Goal: Navigation & Orientation: Find specific page/section

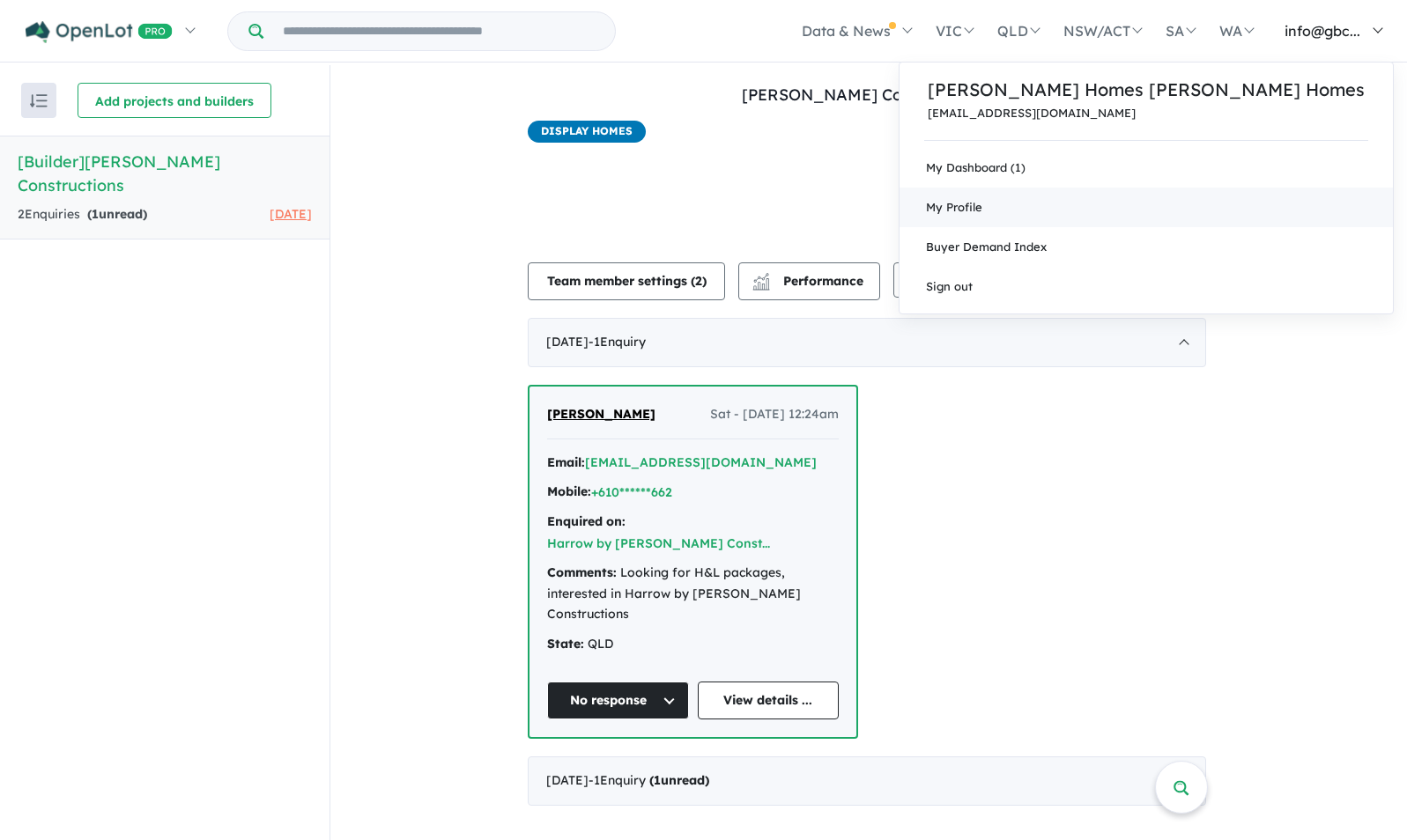
click at [1223, 208] on link "My Profile" at bounding box center [1146, 208] width 494 height 40
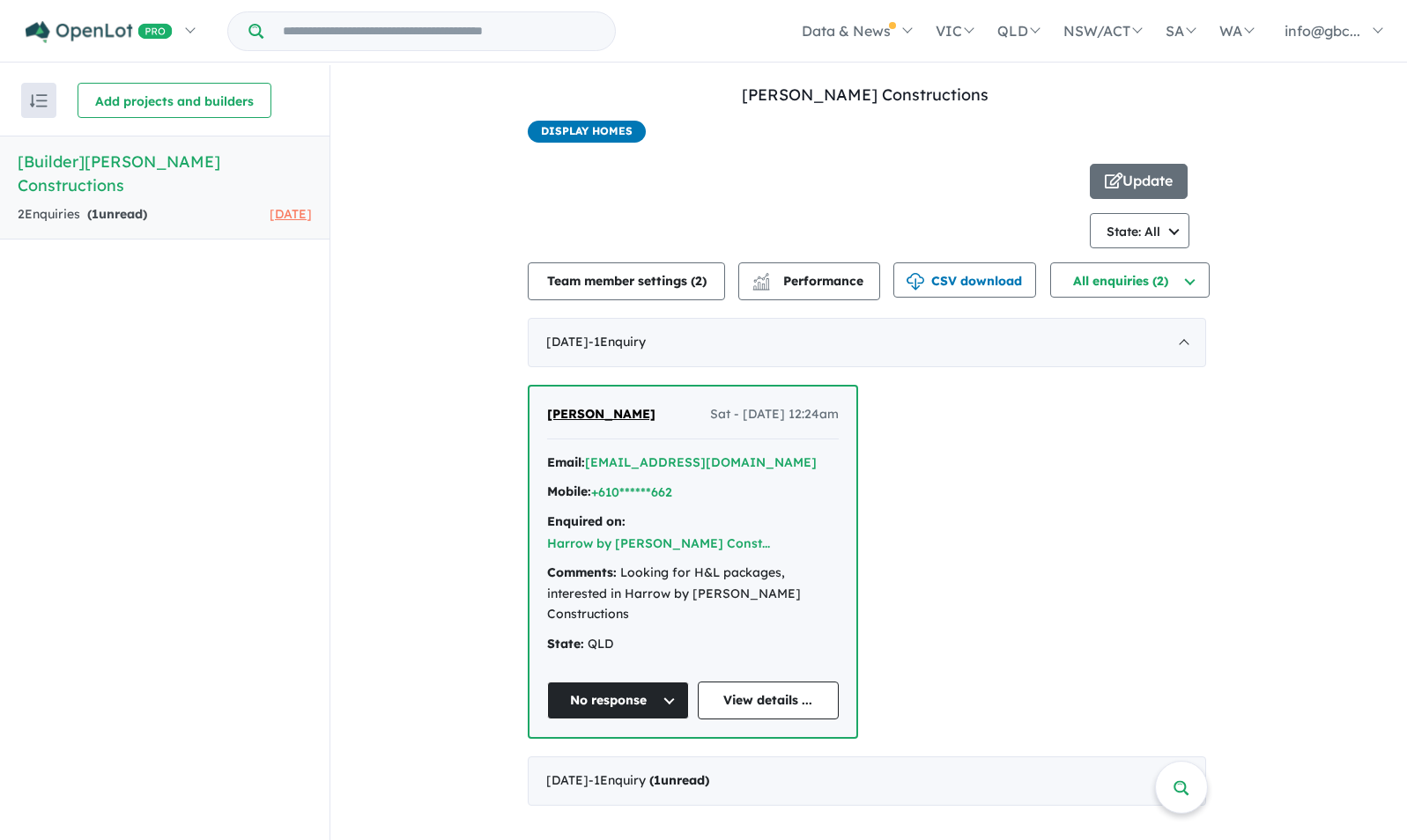
scroll to position [2, 0]
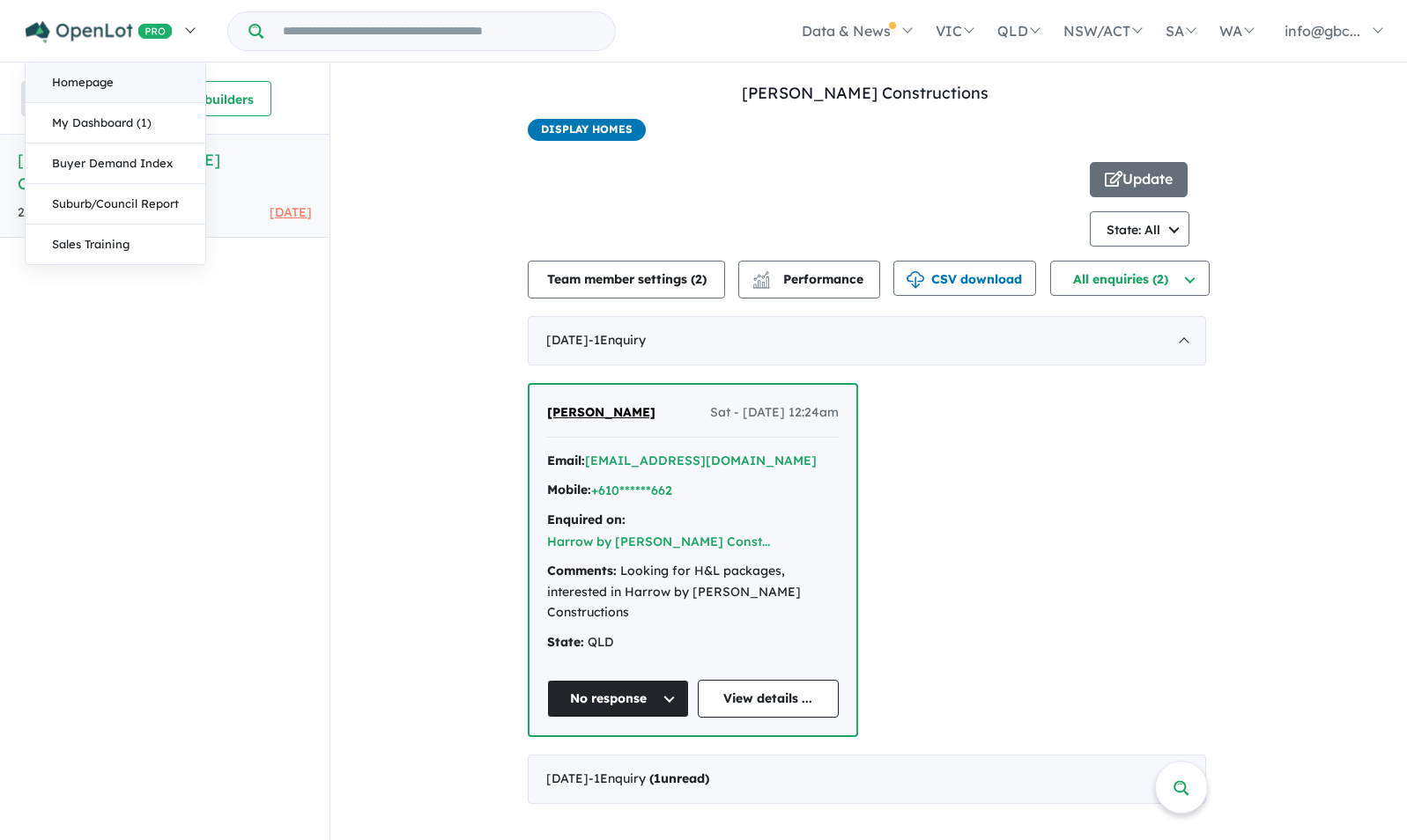
click at [85, 82] on link "Homepage" at bounding box center [115, 82] width 179 height 41
